Goal: Information Seeking & Learning: Learn about a topic

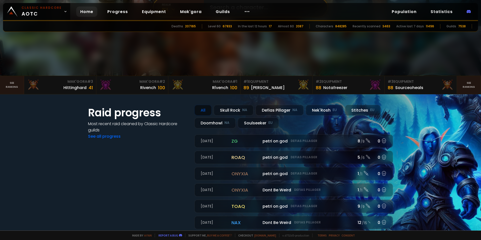
scroll to position [100, 0]
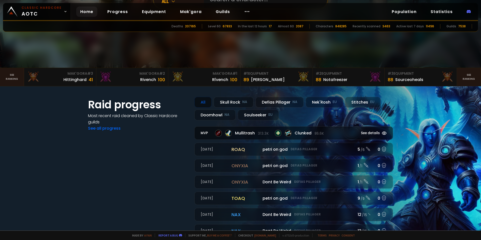
click at [328, 131] on div "Mullitrash 313.3k Clunked 86.6k" at bounding box center [282, 133] width 135 height 7
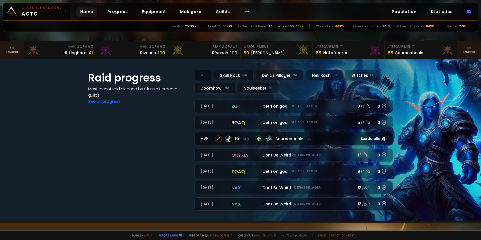
scroll to position [125, 0]
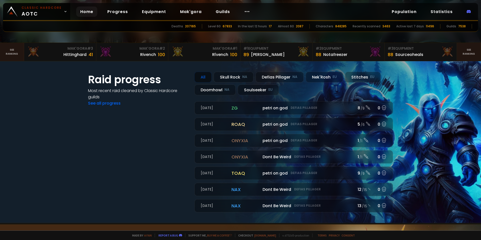
click at [203, 75] on div "All" at bounding box center [202, 77] width 17 height 11
click at [209, 86] on div "Doomhowl NA" at bounding box center [214, 89] width 41 height 11
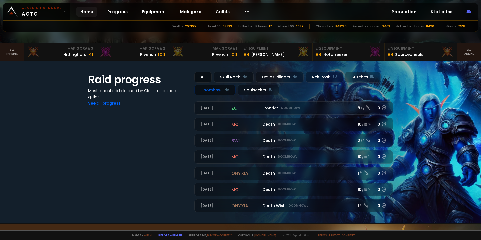
click at [201, 74] on div "All" at bounding box center [202, 77] width 17 height 11
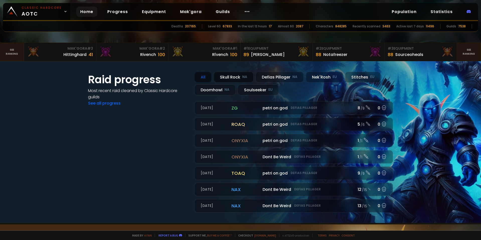
click at [222, 75] on div "Skull Rock NA" at bounding box center [233, 77] width 40 height 11
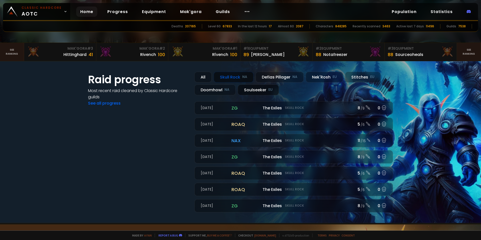
click at [251, 91] on div "Soulseeker EU" at bounding box center [258, 89] width 41 height 11
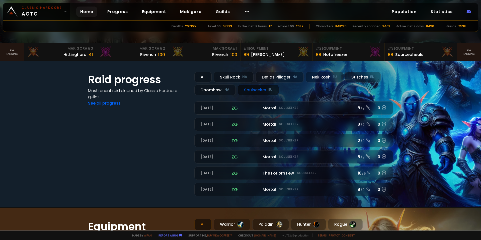
click at [276, 71] on div "Raid progress Most recent raid cleaned by Classic Hardcore guilds See all progr…" at bounding box center [240, 133] width 326 height 145
click at [201, 75] on div "All" at bounding box center [202, 77] width 17 height 11
